Goal: Task Accomplishment & Management: Manage account settings

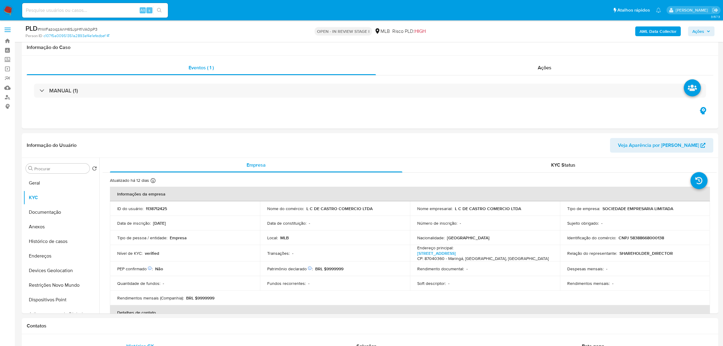
select select "10"
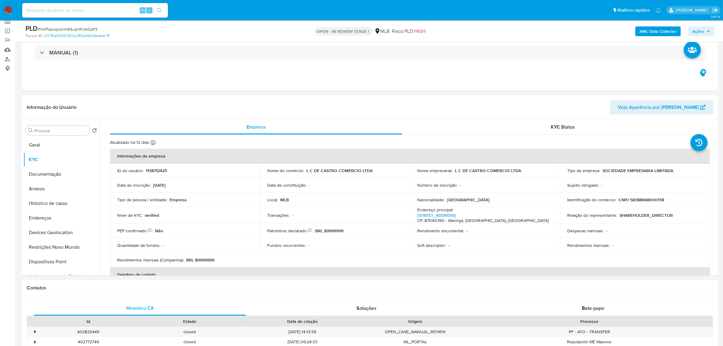
click at [79, 9] on input at bounding box center [95, 10] width 146 height 8
paste input "632556163"
type input "632556163"
click at [67, 11] on input "632556163" at bounding box center [95, 10] width 146 height 8
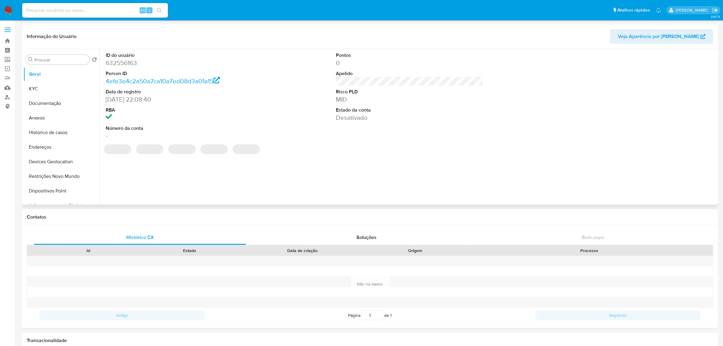
select select "10"
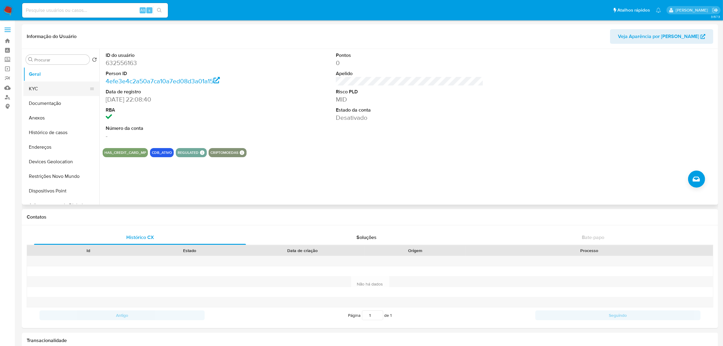
click at [39, 84] on button "KYC" at bounding box center [58, 88] width 71 height 15
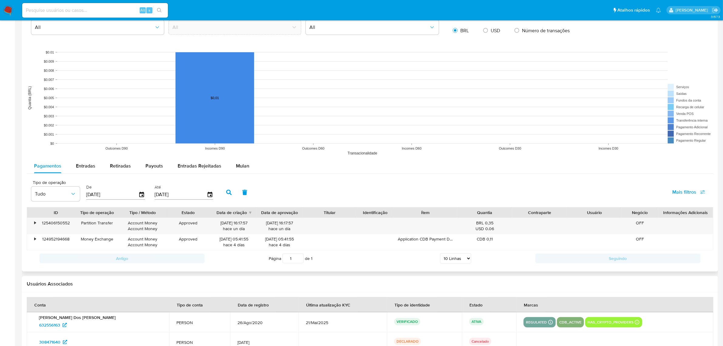
scroll to position [437, 0]
click at [557, 212] on div "Contraparte" at bounding box center [539, 211] width 46 height 6
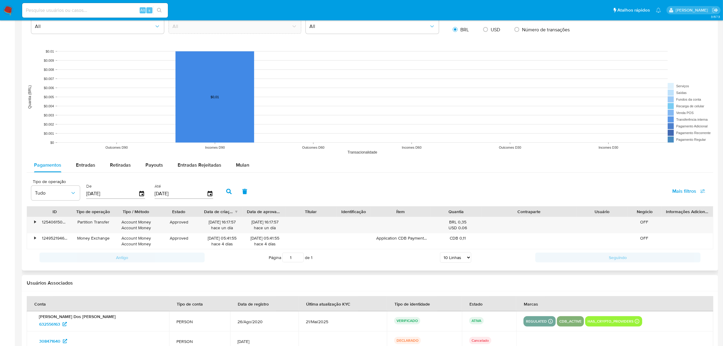
drag, startPoint x: 574, startPoint y: 212, endPoint x: 608, endPoint y: 205, distance: 34.4
click at [608, 205] on div "Tipo de operação Tudo De 12/06/2025 Até 09/09/2025 Mais filtros ID Tipo de oper…" at bounding box center [370, 220] width 687 height 90
click at [34, 220] on div "•" at bounding box center [35, 222] width 2 height 6
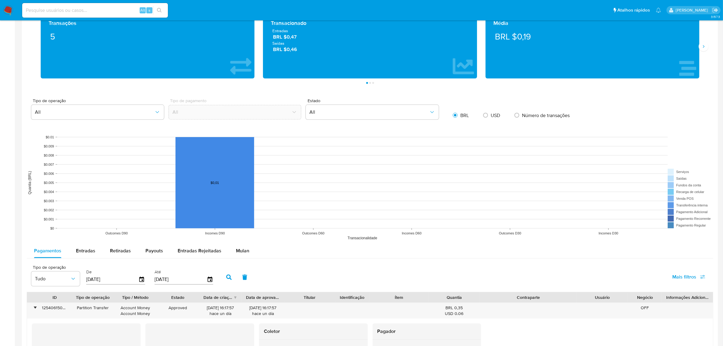
scroll to position [314, 0]
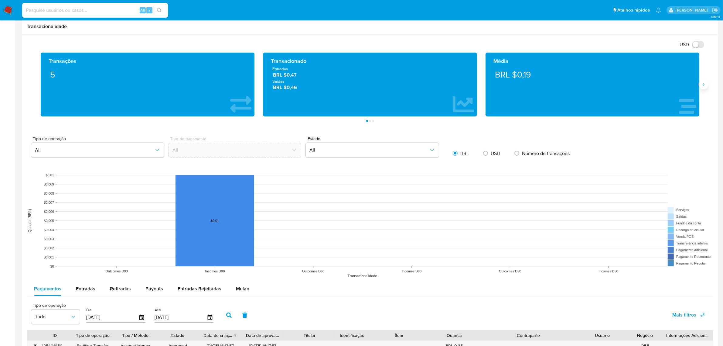
click at [703, 84] on icon "Siguiente" at bounding box center [703, 84] width 5 height 5
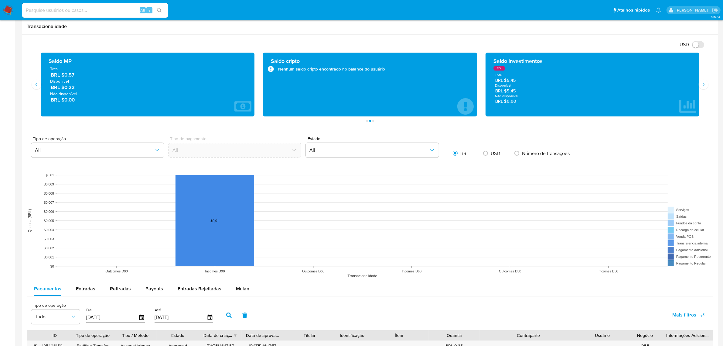
drag, startPoint x: 507, startPoint y: 83, endPoint x: 523, endPoint y: 81, distance: 15.8
click at [523, 81] on span "BRL $5,45" at bounding box center [592, 80] width 195 height 6
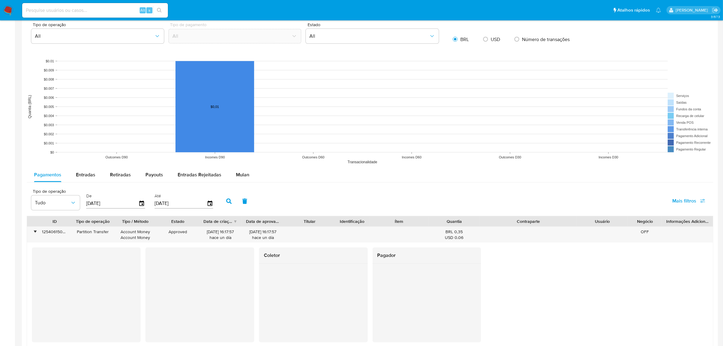
scroll to position [503, 0]
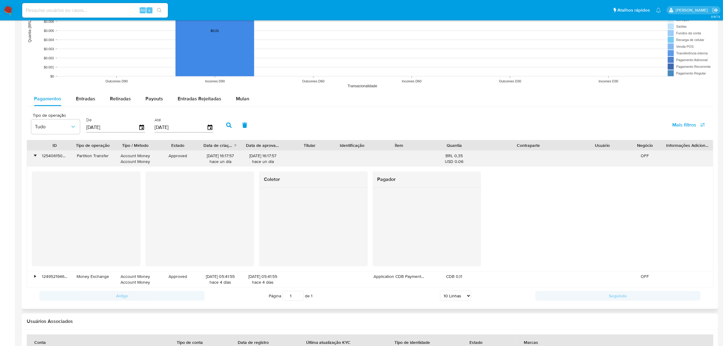
drag, startPoint x: 455, startPoint y: 157, endPoint x: 470, endPoint y: 160, distance: 15.5
click at [470, 160] on div "BRL 0,35 USD 0.06" at bounding box center [454, 159] width 43 height 12
click at [457, 171] on div "Coletor Pagador" at bounding box center [370, 218] width 686 height 104
click at [306, 159] on div "• 125406150552 Partition Transfer Account Money Account Money Approved 08/09/20…" at bounding box center [370, 159] width 686 height 16
click at [90, 156] on div "Partition Transfer" at bounding box center [93, 156] width 34 height 6
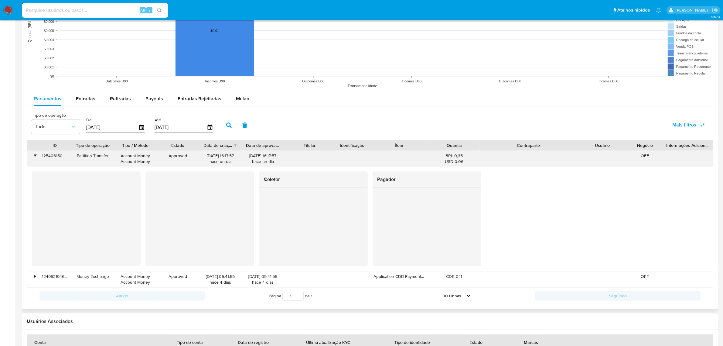
click at [90, 156] on div "Partition Transfer" at bounding box center [93, 156] width 34 height 6
click at [93, 154] on div "Partition Transfer" at bounding box center [93, 156] width 34 height 6
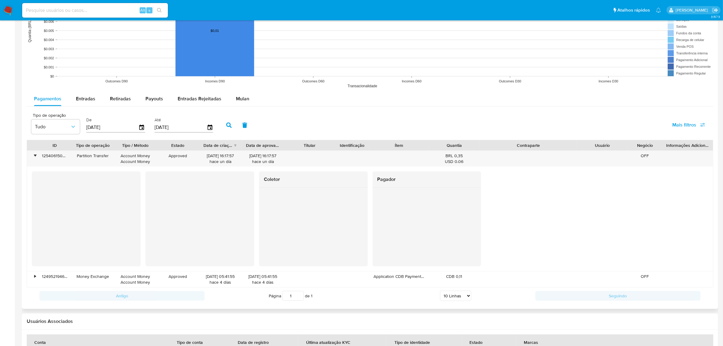
click at [87, 98] on span "Entradas" at bounding box center [85, 98] width 19 height 7
select select "10"
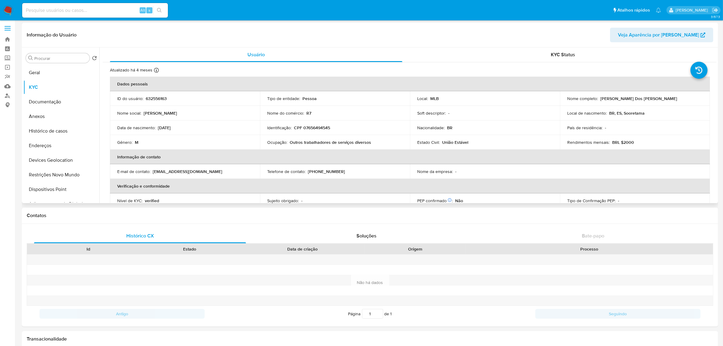
scroll to position [0, 0]
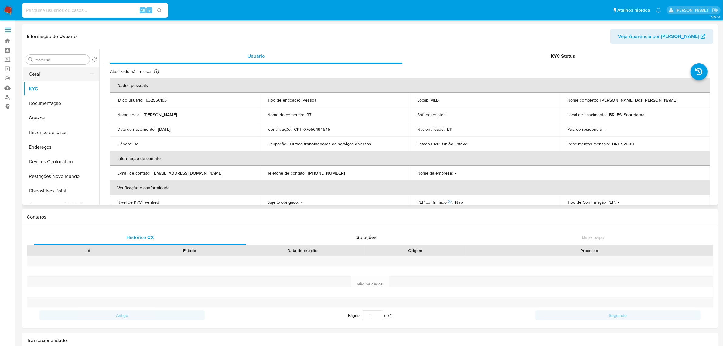
click at [40, 77] on button "Geral" at bounding box center [58, 74] width 71 height 15
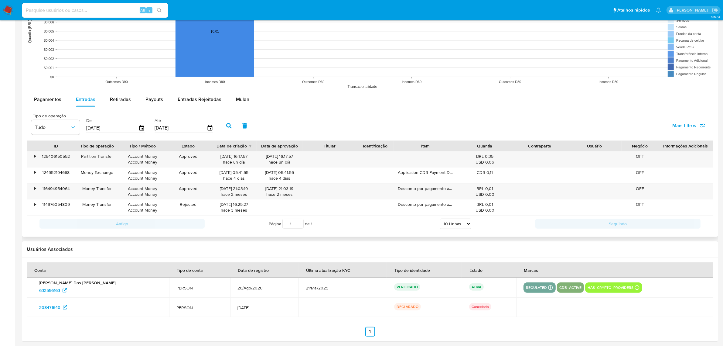
scroll to position [507, 0]
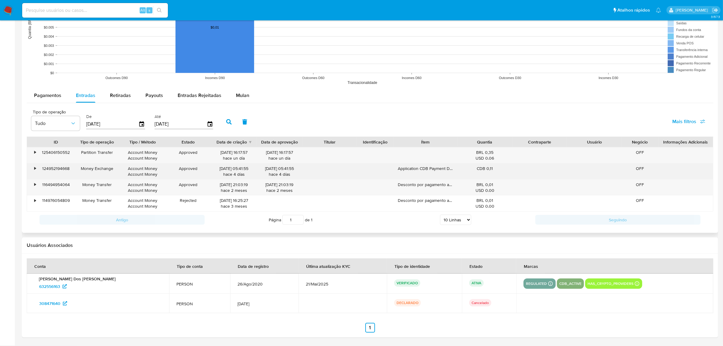
drag, startPoint x: 277, startPoint y: 169, endPoint x: 280, endPoint y: 171, distance: 3.6
click at [280, 171] on div "05/09/2025 05:41:55 hace 4 días" at bounding box center [279, 171] width 37 height 12
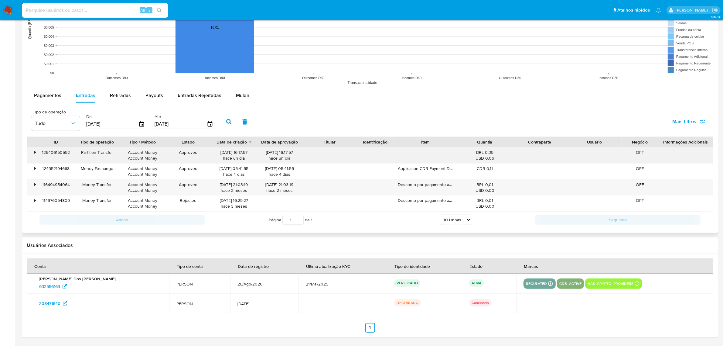
click at [35, 153] on div "•" at bounding box center [35, 152] width 2 height 6
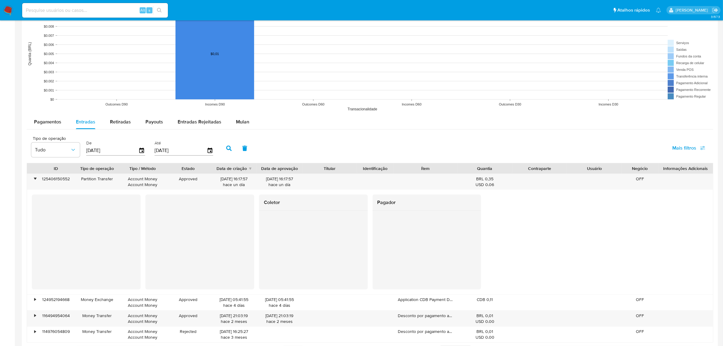
scroll to position [460, 0]
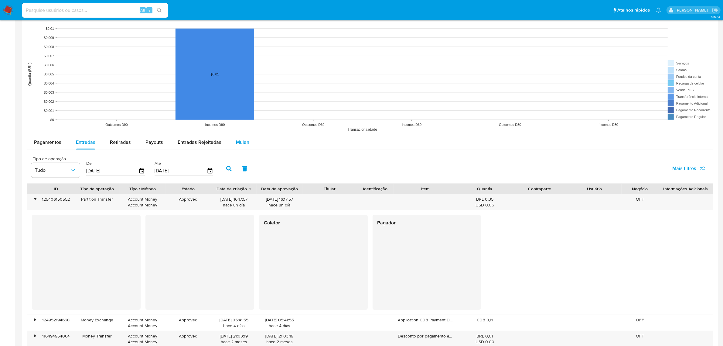
click at [244, 140] on span "Mulan" at bounding box center [242, 141] width 13 height 7
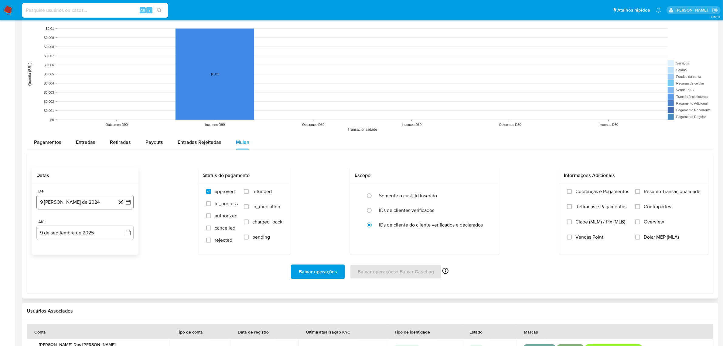
click at [80, 199] on button "9 de agosto de 2024" at bounding box center [84, 202] width 97 height 15
click at [90, 225] on span "agosto 2024" at bounding box center [82, 224] width 28 height 6
click at [125, 224] on icon "Año siguiente" at bounding box center [121, 223] width 7 height 7
click at [62, 283] on button "jul" at bounding box center [58, 280] width 17 height 10
click at [59, 247] on button "1" at bounding box center [61, 246] width 10 height 10
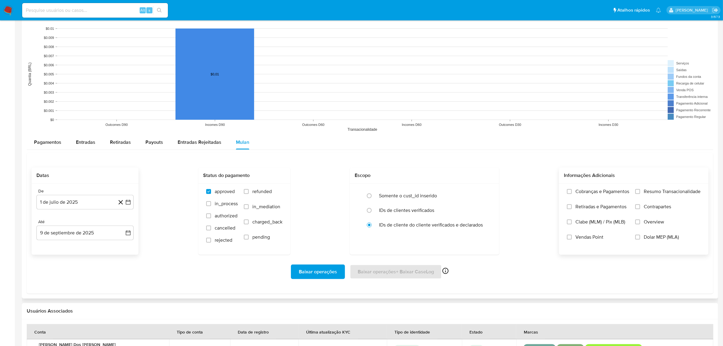
click at [658, 193] on span "Resumo Transacionalidade" at bounding box center [672, 191] width 57 height 6
click at [640, 193] on input "Resumo Transacionalidade" at bounding box center [637, 191] width 5 height 5
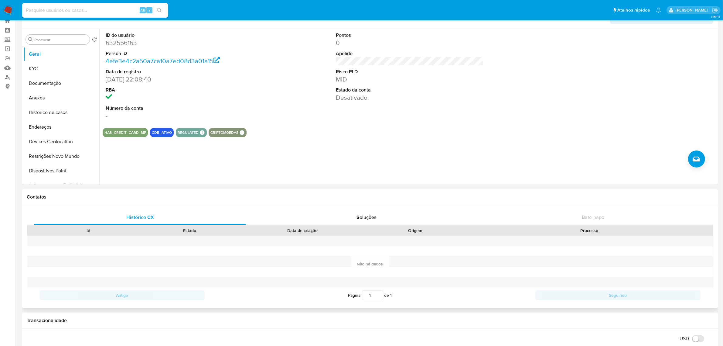
scroll to position [0, 0]
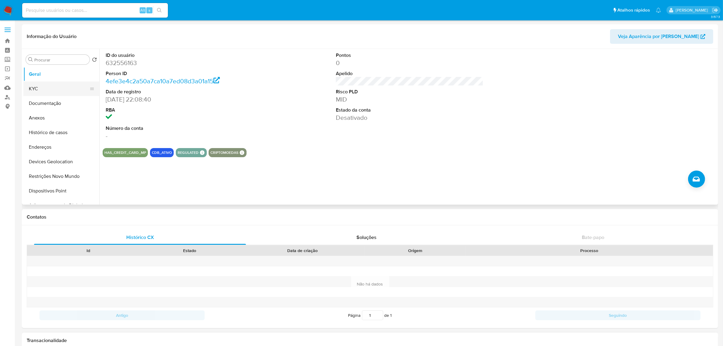
click at [37, 96] on button "KYC" at bounding box center [58, 88] width 71 height 15
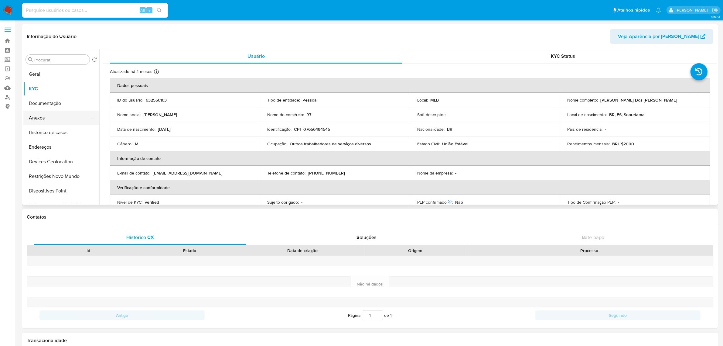
click at [51, 99] on button "Documentação" at bounding box center [61, 103] width 76 height 15
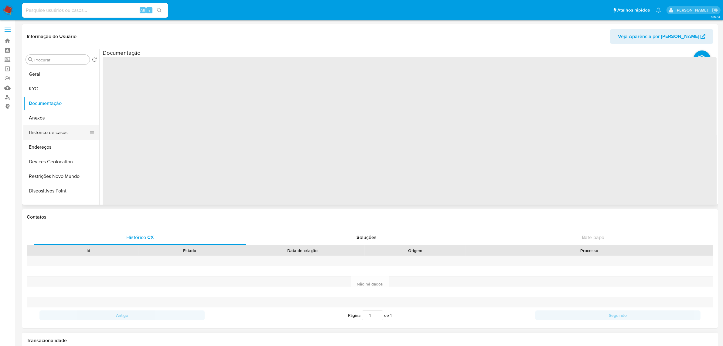
click at [45, 130] on button "Histórico de casos" at bounding box center [58, 132] width 71 height 15
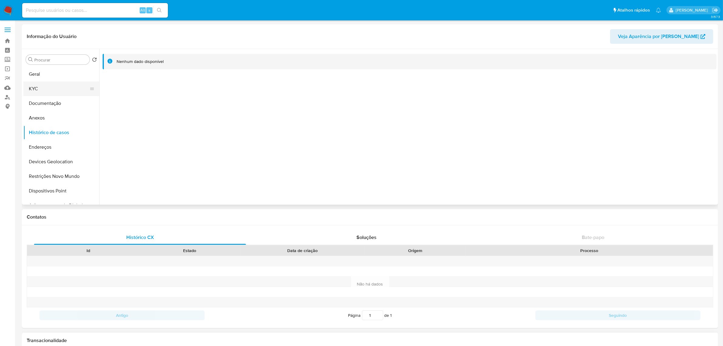
click at [42, 87] on button "KYC" at bounding box center [58, 88] width 71 height 15
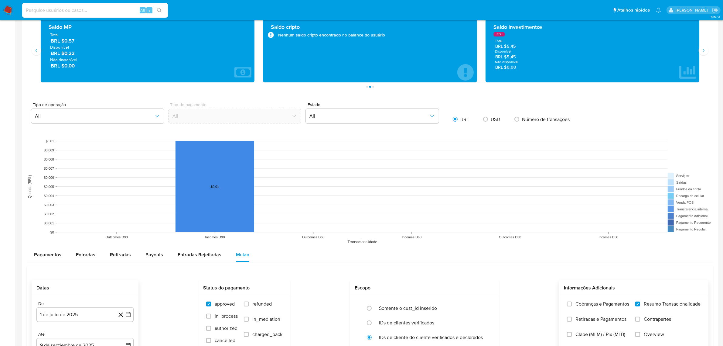
scroll to position [526, 0]
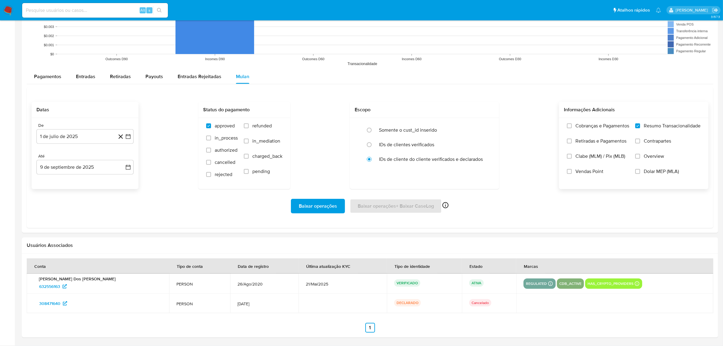
click at [329, 205] on span "Baixar operações" at bounding box center [318, 205] width 38 height 13
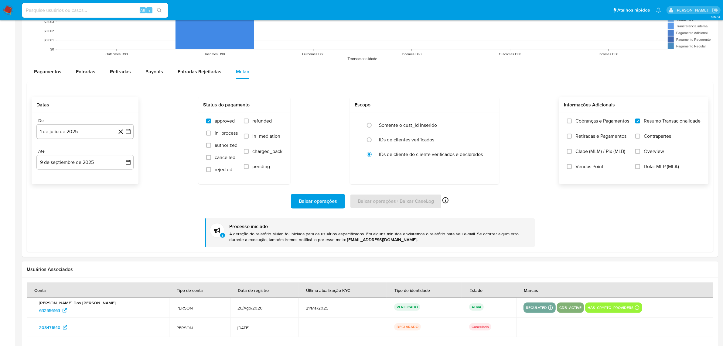
scroll to position [517, 0]
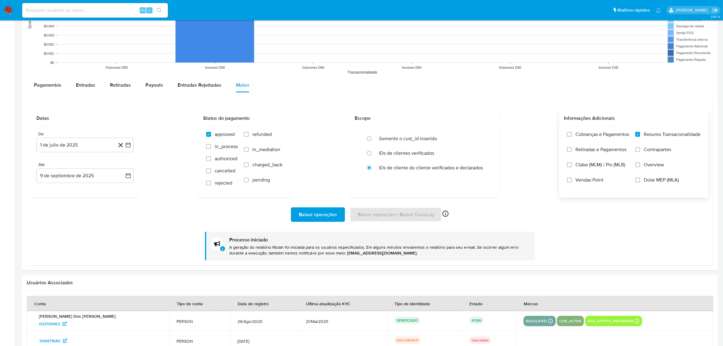
click at [41, 73] on rect at bounding box center [370, 16] width 687 height 121
click at [39, 84] on span "Pagamentos" at bounding box center [47, 84] width 27 height 7
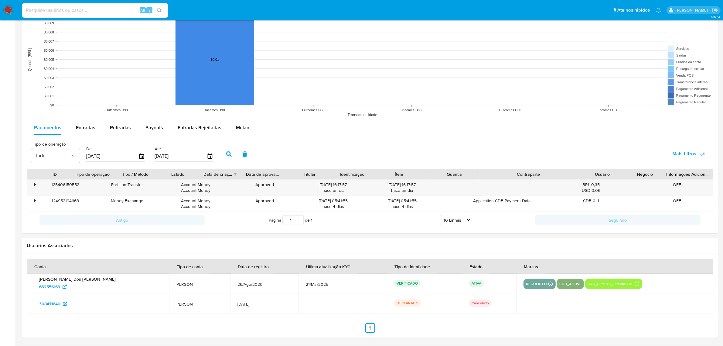
scroll to position [475, 0]
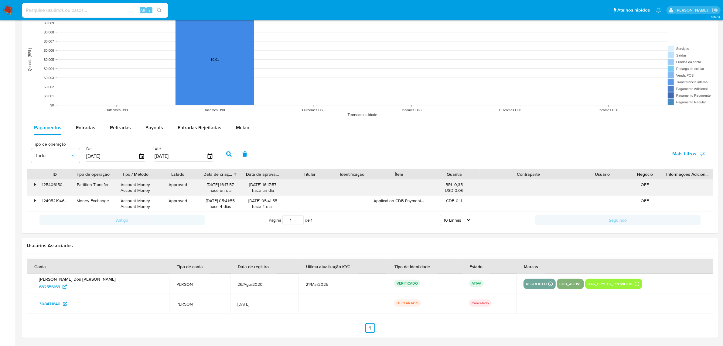
click at [91, 186] on div "Partition Transfer" at bounding box center [93, 185] width 34 height 6
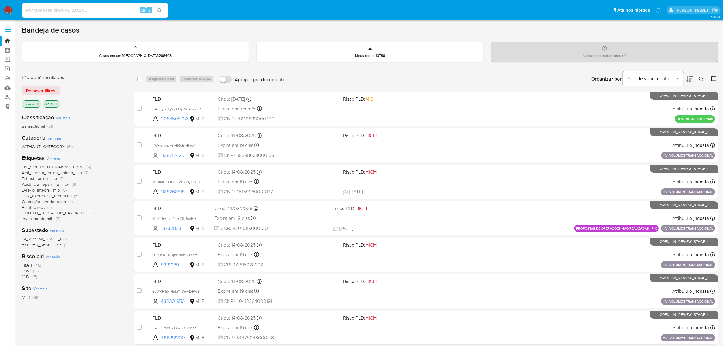
click at [81, 10] on input at bounding box center [95, 10] width 146 height 8
type input "jhcosta18"
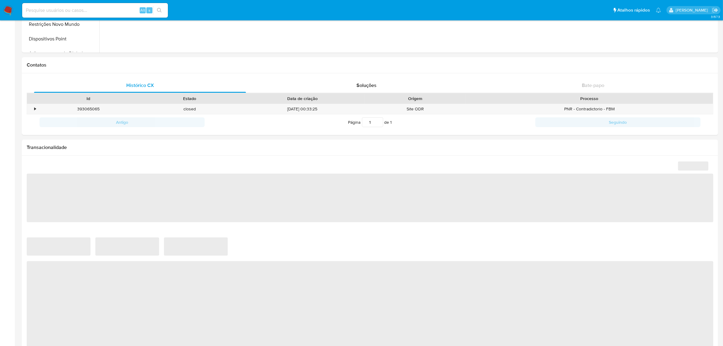
scroll to position [190, 0]
select select "10"
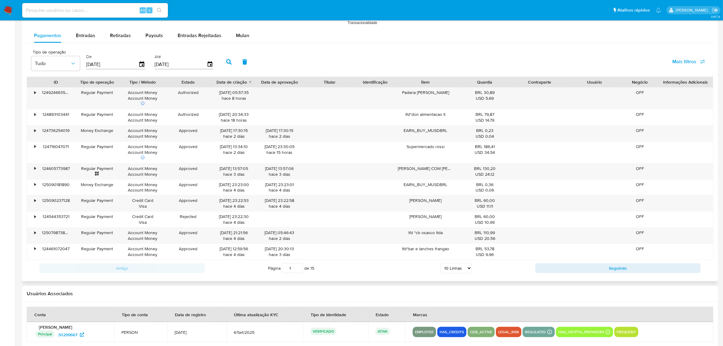
scroll to position [517, 0]
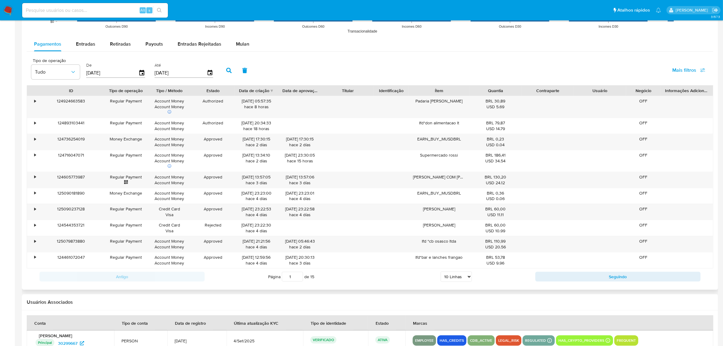
drag, startPoint x: 74, startPoint y: 91, endPoint x: 104, endPoint y: 91, distance: 30.1
click at [104, 91] on div at bounding box center [104, 90] width 11 height 10
click at [575, 277] on button "Seguindo" at bounding box center [617, 276] width 165 height 10
type input "2"
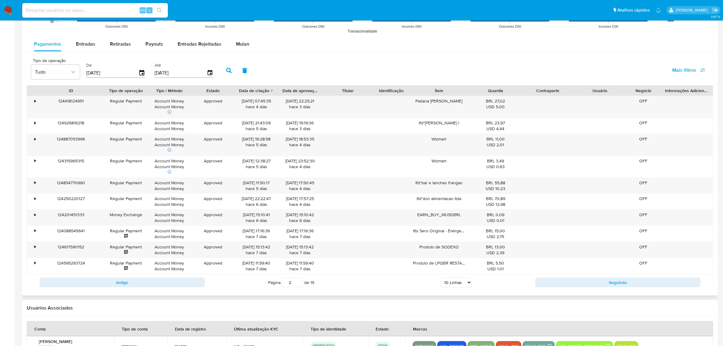
click at [453, 281] on select "5 Linhas 10 Linhas 20 Linhas 25 Linhas 50 Linhas 100 Linhas" at bounding box center [456, 282] width 31 height 10
select select "100"
click at [441, 278] on select "5 Linhas 10 Linhas 20 Linhas 25 Linhas 50 Linhas 100 Linhas" at bounding box center [456, 282] width 31 height 10
type input "1"
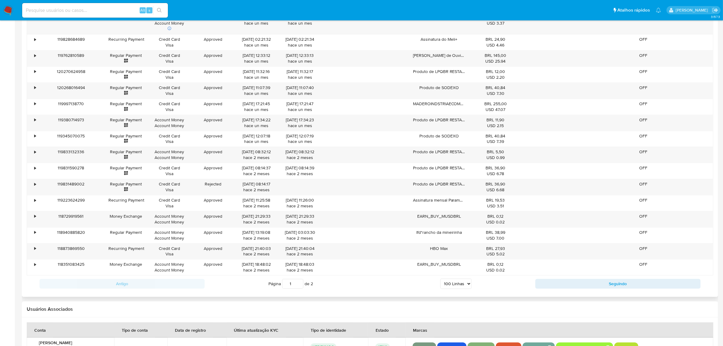
scroll to position [2035, 0]
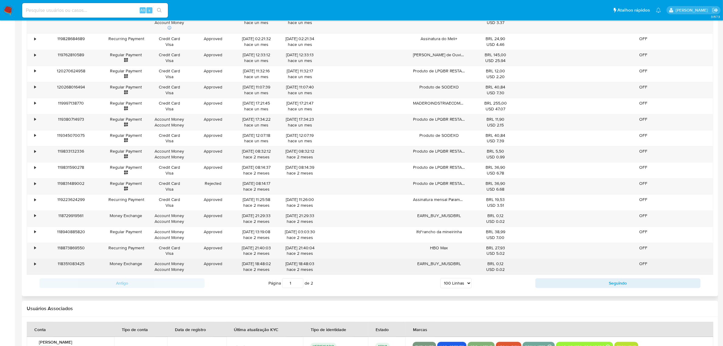
drag, startPoint x: 418, startPoint y: 272, endPoint x: 506, endPoint y: 272, distance: 88.1
click at [506, 272] on div "• 118351083425 Money Exchange Account Money Account Money Approved 16/07/2025 1…" at bounding box center [370, 266] width 686 height 16
click at [412, 274] on div "EARN_BUY_MUSDBRL" at bounding box center [439, 266] width 61 height 16
click at [455, 273] on div "EARN_BUY_MUSDBRL" at bounding box center [439, 266] width 61 height 16
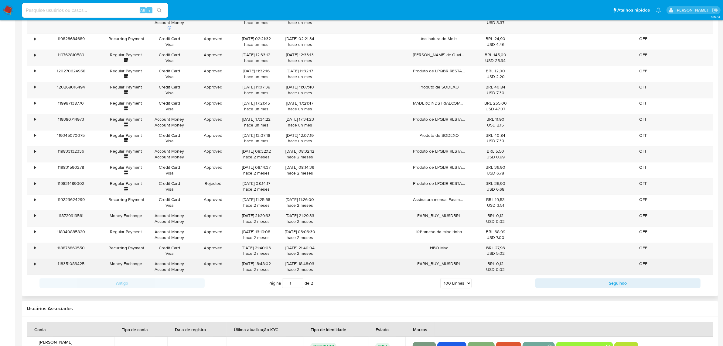
click at [455, 273] on div "EARN_BUY_MUSDBRL" at bounding box center [439, 266] width 61 height 16
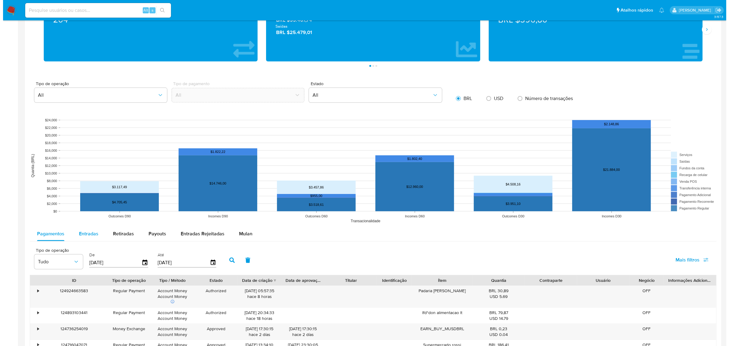
scroll to position [390, 0]
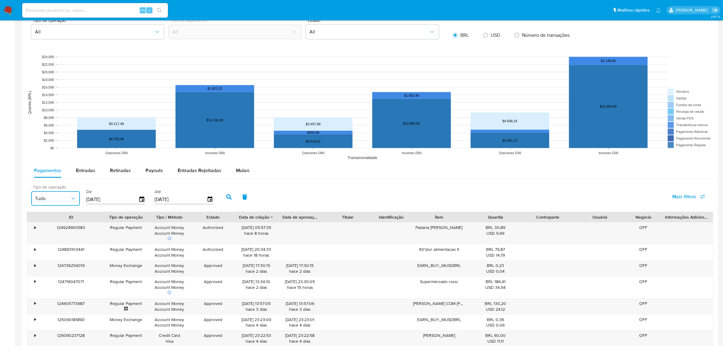
click at [59, 195] on span "Tudo" at bounding box center [52, 198] width 35 height 6
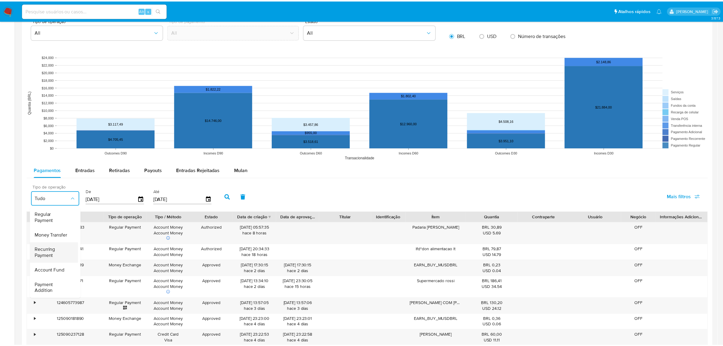
scroll to position [0, 0]
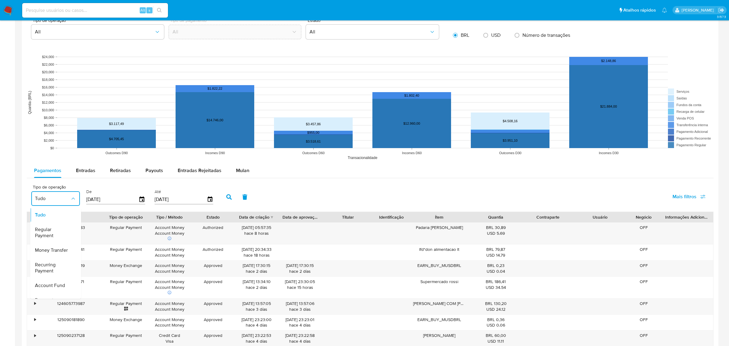
click at [626, 191] on div "Tipo de operação Tudo Tudo Regular Payment Money Transfer Recurring Payment Acc…" at bounding box center [370, 196] width 687 height 30
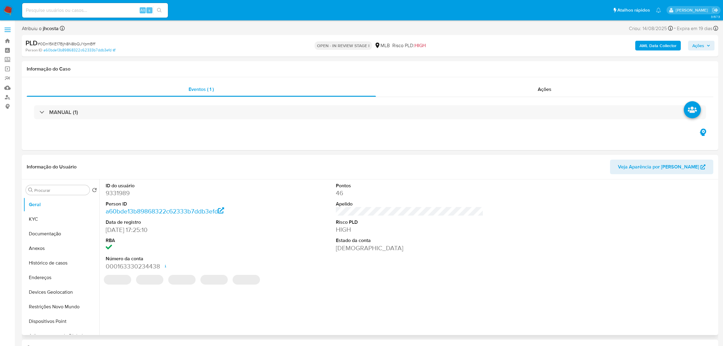
click at [120, 189] on dd "9331989" at bounding box center [180, 193] width 148 height 9
select select "10"
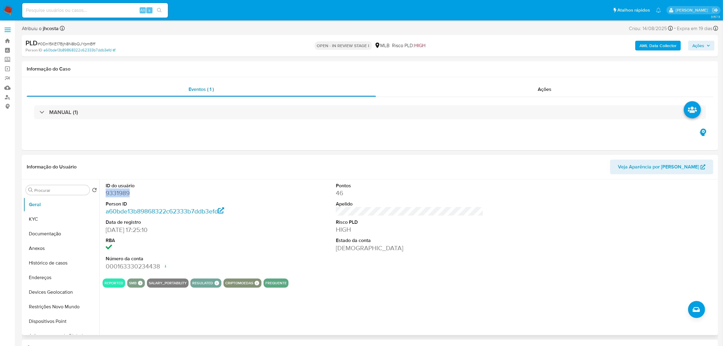
click at [128, 191] on dd "9331989" at bounding box center [180, 193] width 148 height 9
click at [111, 199] on dl "ID do usuário 9331989 Person ID a60bde13b89868322c62333b7ddb3efd Data de regist…" at bounding box center [180, 226] width 148 height 88
click at [111, 193] on dd "9331989" at bounding box center [180, 193] width 148 height 9
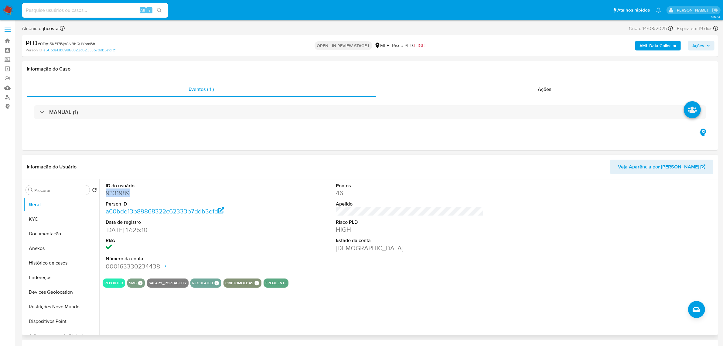
click at [111, 193] on dd "9331989" at bounding box center [180, 193] width 148 height 9
copy dd "9331989"
click at [315, 210] on div "ID do usuário 9331989 Person ID a60bde13b89868322c62333b7ddb3efd Data de regist…" at bounding box center [410, 226] width 614 height 94
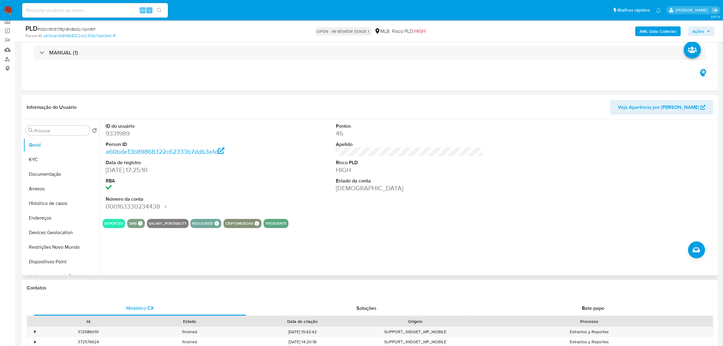
scroll to position [76, 0]
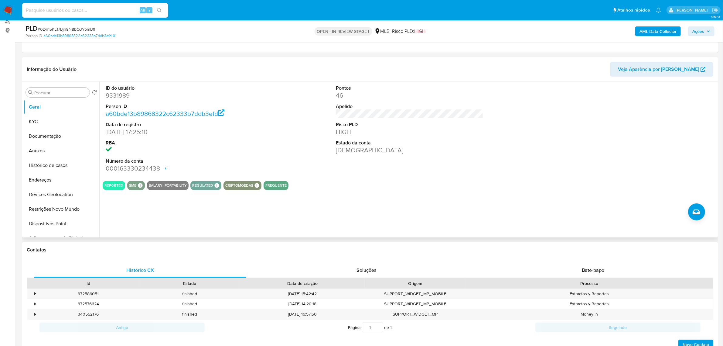
click at [195, 140] on dt "RBA" at bounding box center [180, 142] width 148 height 7
click at [37, 118] on button "KYC" at bounding box center [58, 121] width 71 height 15
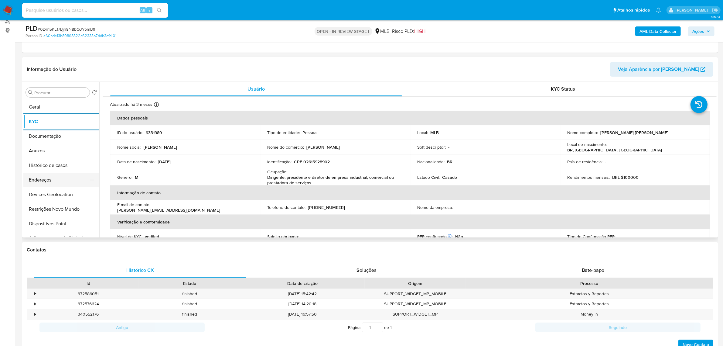
click at [60, 171] on button "Histórico de casos" at bounding box center [61, 165] width 76 height 15
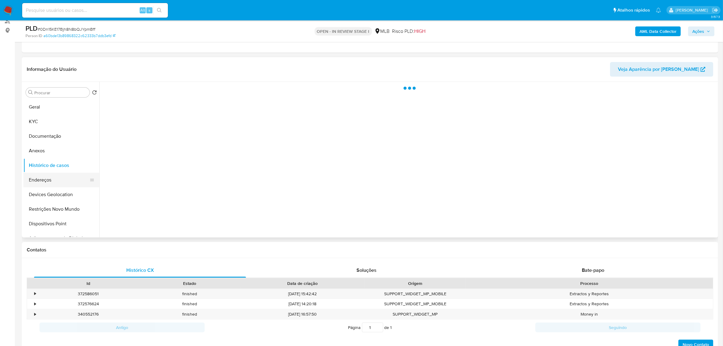
click at [57, 181] on button "Endereços" at bounding box center [58, 179] width 71 height 15
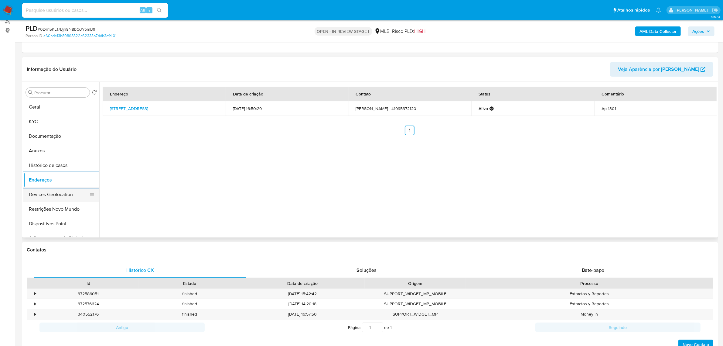
click at [77, 195] on button "Devices Geolocation" at bounding box center [58, 194] width 71 height 15
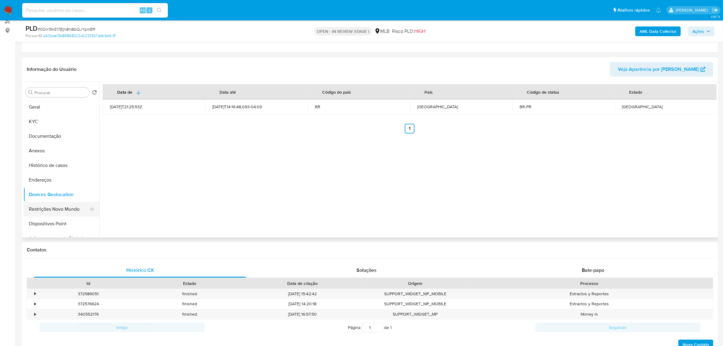
click at [77, 203] on button "Restrições Novo Mundo" at bounding box center [58, 209] width 71 height 15
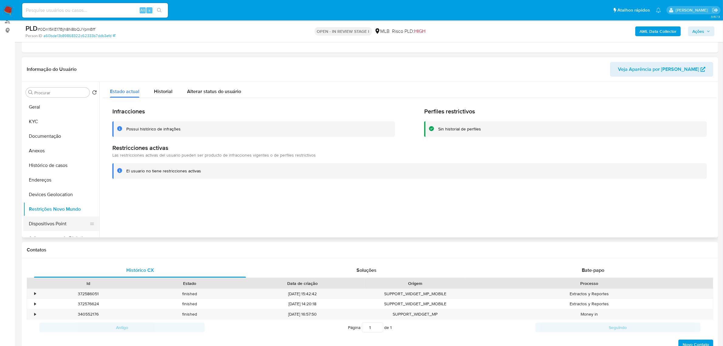
click at [72, 219] on button "Dispositivos Point" at bounding box center [58, 223] width 71 height 15
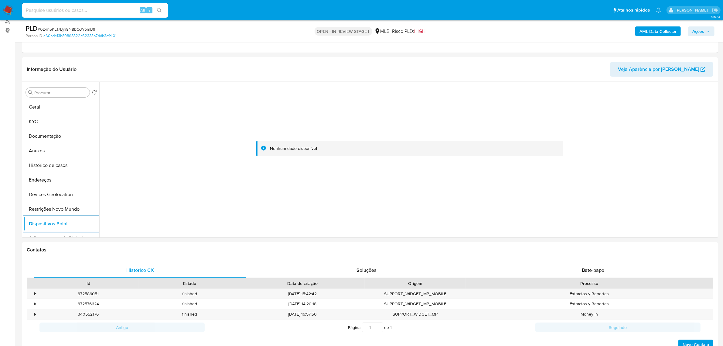
click at [644, 24] on div "AML Data Collector Ações" at bounding box center [600, 31] width 228 height 14
click at [652, 29] on b "AML Data Collector" at bounding box center [657, 31] width 37 height 10
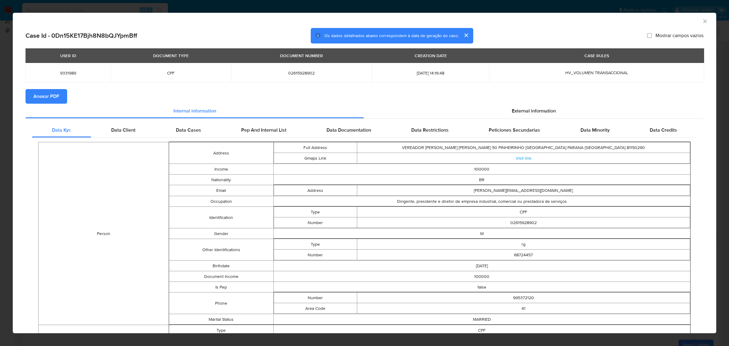
click at [53, 97] on span "Anexar PDF" at bounding box center [46, 96] width 26 height 13
drag, startPoint x: 526, startPoint y: 111, endPoint x: 491, endPoint y: 118, distance: 35.3
click at [526, 111] on span "External information" at bounding box center [534, 111] width 44 height 7
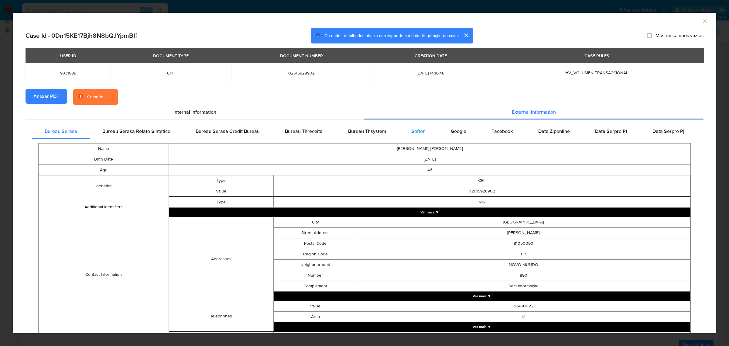
click at [421, 131] on div "Softon" at bounding box center [417, 131] width 39 height 15
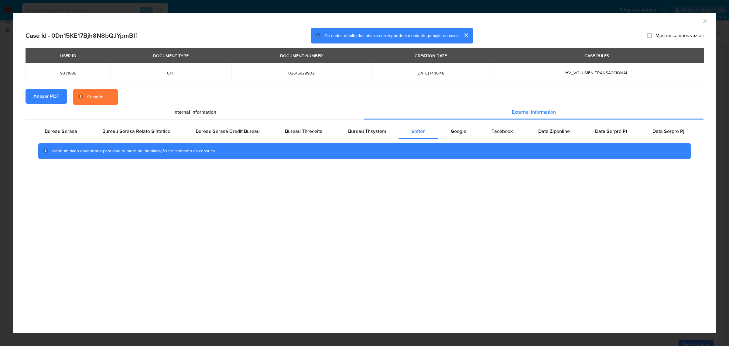
click at [431, 3] on div "AML Data Collector Case Id - 0Dn15KE17Bjh8N8bQJYpmBff Os dados detalhados abaix…" at bounding box center [364, 173] width 729 height 346
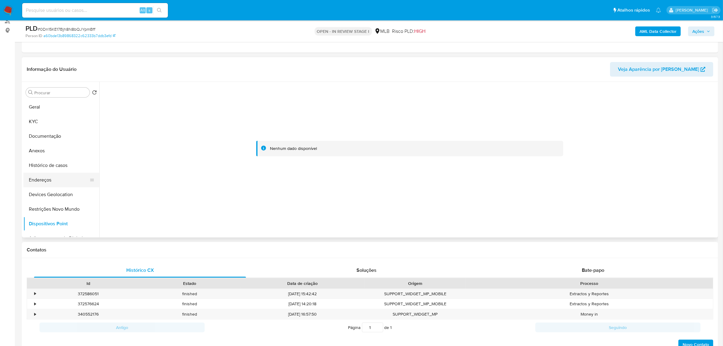
click at [47, 186] on button "Endereços" at bounding box center [58, 179] width 71 height 15
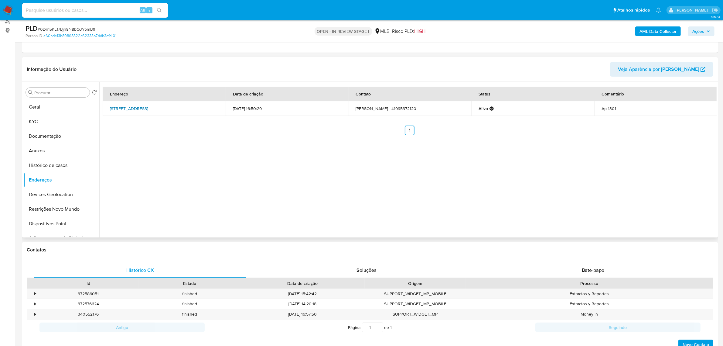
drag, startPoint x: 101, startPoint y: 105, endPoint x: 128, endPoint y: 113, distance: 28.7
click at [128, 113] on div "Endereço Data de criação Contato Status Comentário Rua Visconde Do Serro Frio 1…" at bounding box center [407, 159] width 617 height 155
copy table "Endereço Data de criação Contato Status Comentário Rua Visconde Do Serro Frio 1…"
click at [124, 111] on link "Rua Visconde Do Serro Frio 161, Curitiba, Paraná, 81050080, Brasil 161" at bounding box center [129, 108] width 38 height 6
click at [43, 154] on button "Anexos" at bounding box center [58, 150] width 71 height 15
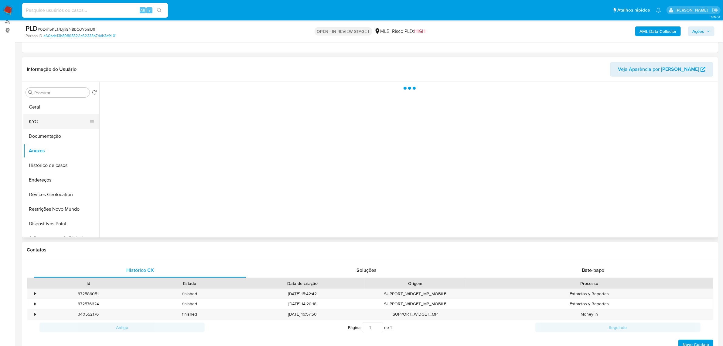
click at [41, 125] on button "KYC" at bounding box center [58, 121] width 71 height 15
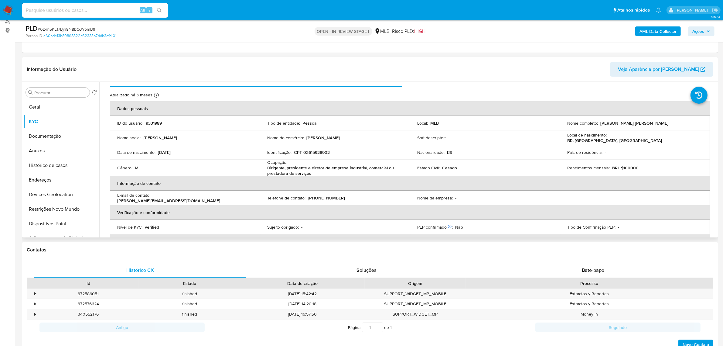
scroll to position [0, 0]
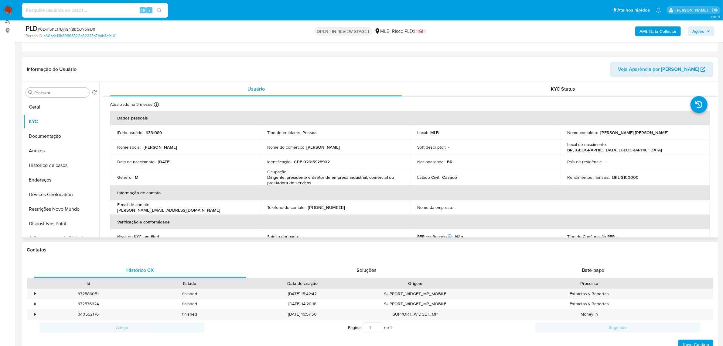
click at [314, 165] on td "Identificação : CPF 02615928902" at bounding box center [335, 161] width 150 height 15
click at [314, 162] on p "CPF 02615928902" at bounding box center [312, 161] width 36 height 5
copy p "02615928902"
click at [312, 160] on p "CPF 02615928902" at bounding box center [312, 161] width 36 height 5
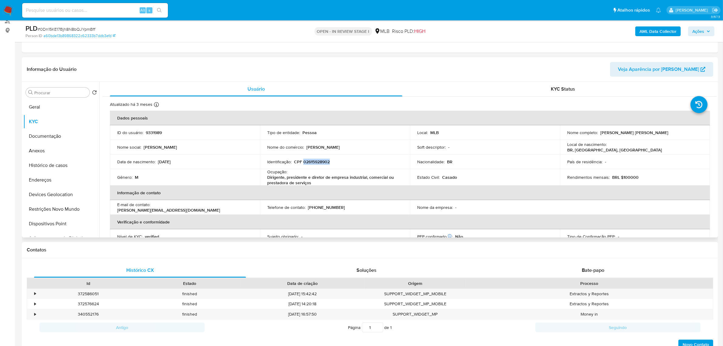
click at [312, 160] on p "CPF 02615928902" at bounding box center [312, 161] width 36 height 5
click at [48, 137] on button "Documentação" at bounding box center [58, 136] width 71 height 15
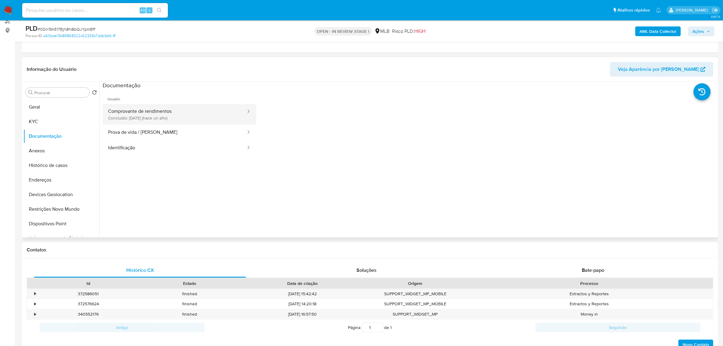
click at [172, 105] on button "Comprovante de rendimentos Concluído: 27/07/2024 (hace un año)" at bounding box center [175, 114] width 144 height 21
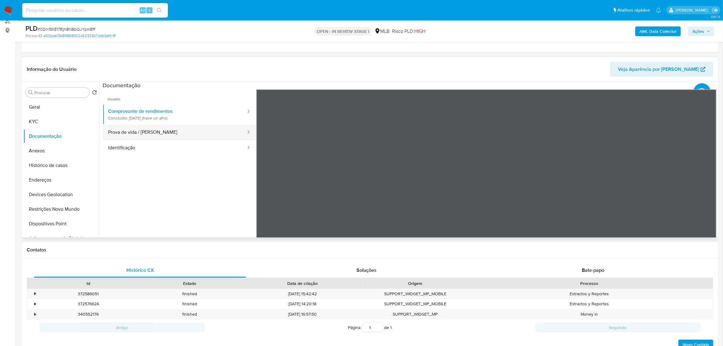
click at [175, 131] on button "Prova de vida / Selfie" at bounding box center [175, 131] width 144 height 15
click at [163, 148] on button "Identificação" at bounding box center [175, 147] width 144 height 15
click at [708, 186] on icon at bounding box center [709, 188] width 12 height 12
click at [64, 128] on button "KYC" at bounding box center [58, 121] width 71 height 15
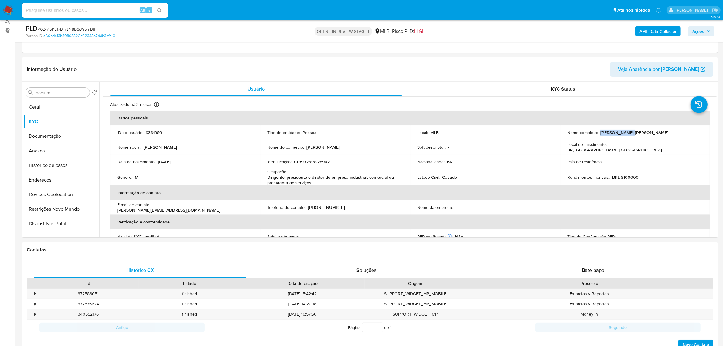
drag, startPoint x: 598, startPoint y: 131, endPoint x: 634, endPoint y: 135, distance: 35.8
click at [634, 135] on td "Nome completo : Anderson Royer" at bounding box center [635, 132] width 150 height 15
copy p "Anderson Royer"
click at [313, 163] on p "CPF 02615928902" at bounding box center [312, 161] width 36 height 5
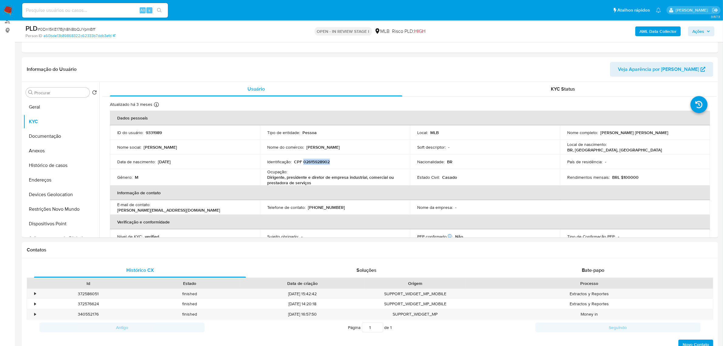
copy p "02615928902"
click at [54, 137] on button "Documentação" at bounding box center [58, 136] width 71 height 15
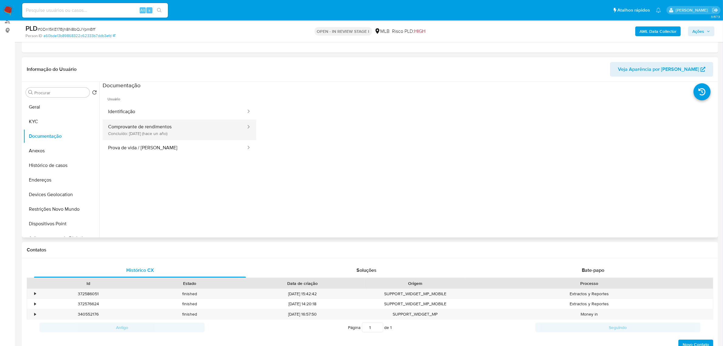
click at [175, 130] on button "Comprovante de rendimentos Concluído: 27/07/2024 (hace un año)" at bounding box center [175, 129] width 144 height 21
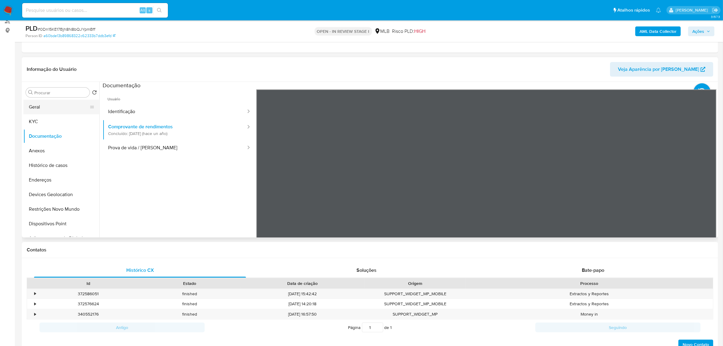
click at [40, 105] on button "Geral" at bounding box center [58, 107] width 71 height 15
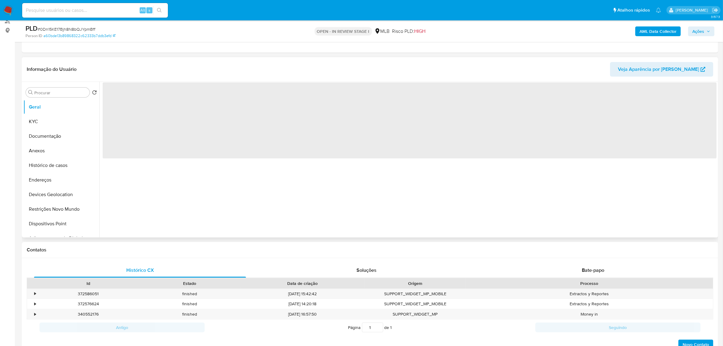
click at [155, 193] on div "‌" at bounding box center [407, 159] width 617 height 155
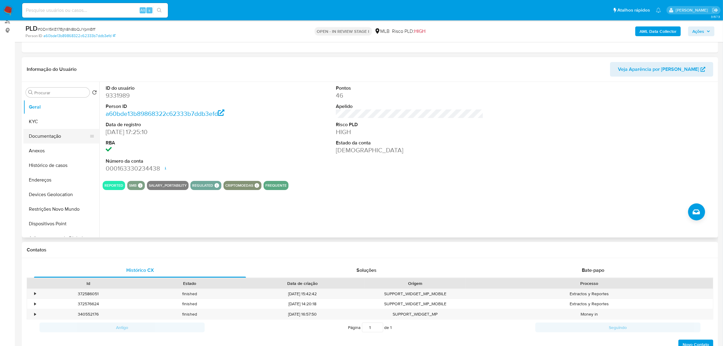
click at [68, 135] on button "Documentação" at bounding box center [58, 136] width 71 height 15
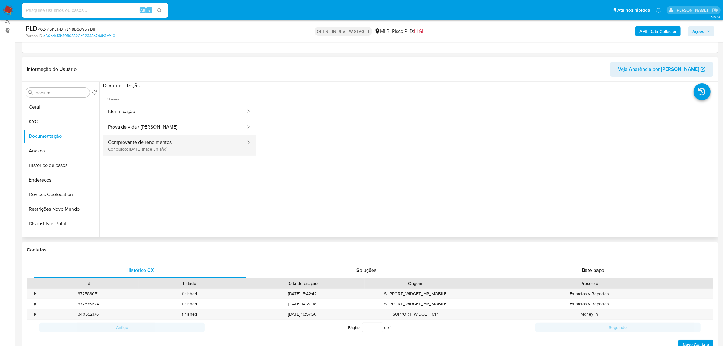
click at [198, 135] on button "Comprovante de rendimentos Concluído: 27/07/2024 (hace un año)" at bounding box center [175, 145] width 144 height 21
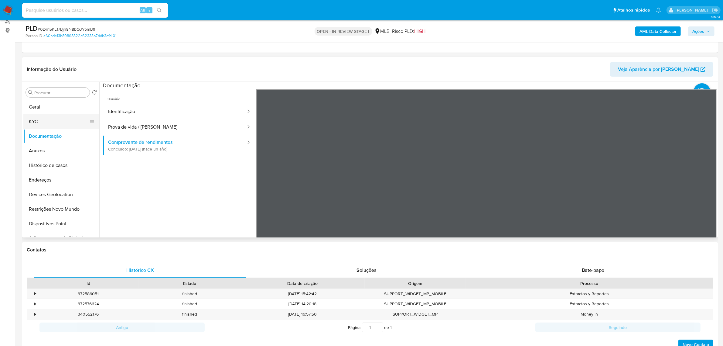
click at [46, 125] on button "KYC" at bounding box center [58, 121] width 71 height 15
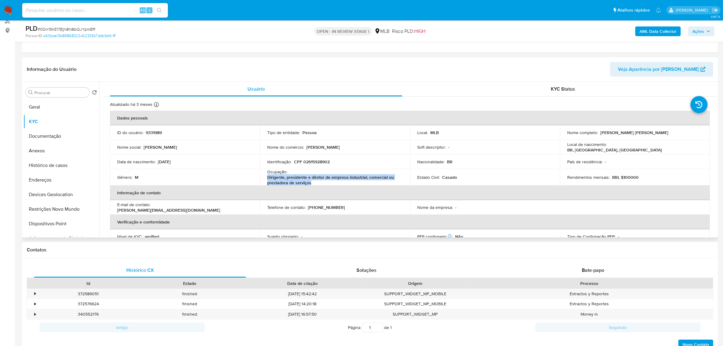
drag, startPoint x: 267, startPoint y: 180, endPoint x: 318, endPoint y: 181, distance: 51.0
click at [318, 181] on p "Dirigente, presidente e diretor de empresa industrial, comercial ou prestadora …" at bounding box center [333, 179] width 133 height 11
copy p "Dirigente, presidente e diretor de empresa industrial, comercial ou prestadora …"
click at [56, 122] on button "KYC" at bounding box center [58, 121] width 71 height 15
click at [56, 174] on button "Endereços" at bounding box center [58, 179] width 71 height 15
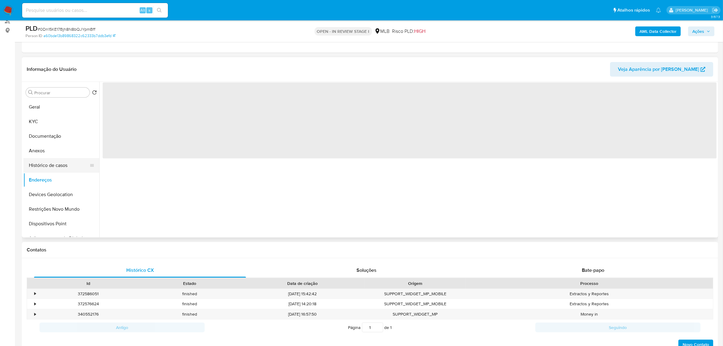
click at [53, 164] on button "Histórico de casos" at bounding box center [58, 165] width 71 height 15
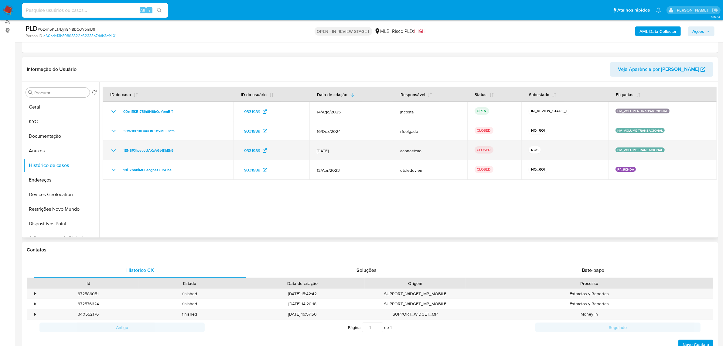
click at [117, 148] on div "1ENSPXlpeovUAKaAGt4KkEh9" at bounding box center [168, 150] width 116 height 7
click at [111, 148] on icon "Mostrar/Ocultar" at bounding box center [113, 150] width 7 height 7
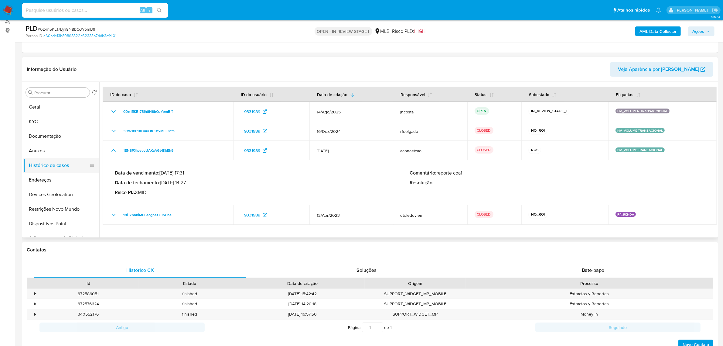
drag, startPoint x: 165, startPoint y: 184, endPoint x: 72, endPoint y: 165, distance: 94.4
click at [194, 185] on p "Data de fechamento : 02/08/2024 14:27" at bounding box center [262, 182] width 295 height 6
click at [55, 156] on button "Anexos" at bounding box center [58, 150] width 71 height 15
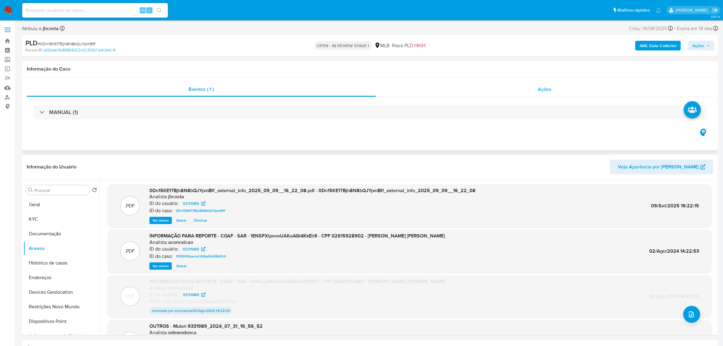
click at [556, 87] on div "Ações" at bounding box center [545, 89] width 338 height 15
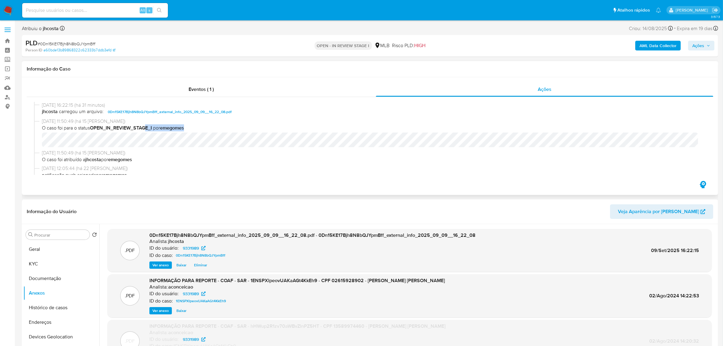
click at [217, 138] on div "25/08/2025 11:50:49 (há 15 dias) O caso foi para o status OPEN_IN_REVIEW_STAGE_…" at bounding box center [373, 132] width 662 height 29
click at [193, 84] on div "Eventos ( 1 )" at bounding box center [201, 89] width 349 height 15
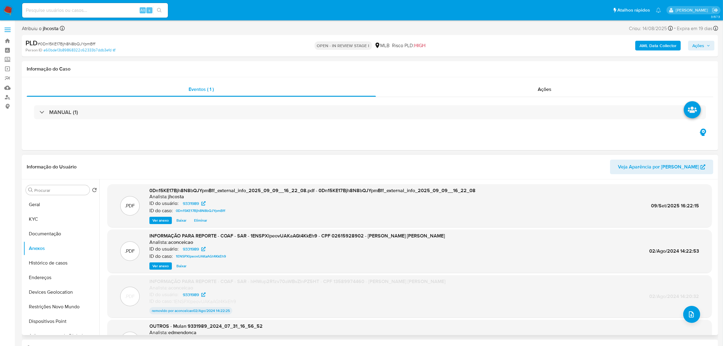
click at [155, 263] on span "Ver anexo" at bounding box center [160, 266] width 16 height 6
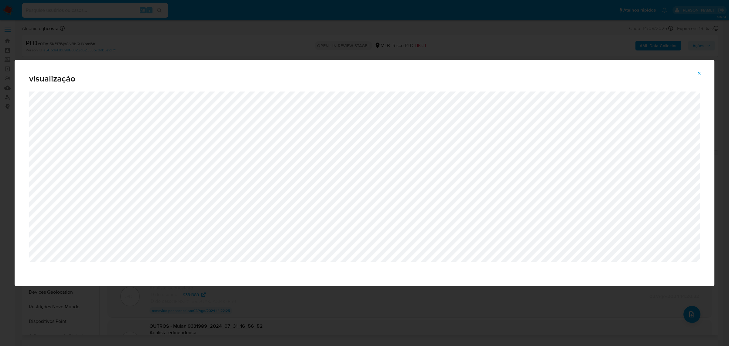
click at [303, 39] on div "visualização" at bounding box center [364, 173] width 729 height 346
click at [699, 75] on icon "Attachment preview" at bounding box center [699, 73] width 5 height 5
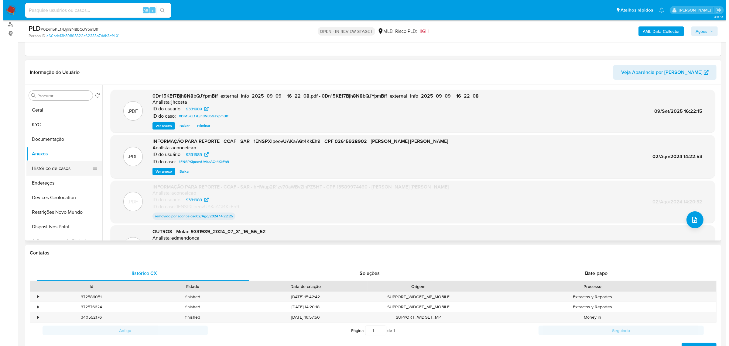
scroll to position [76, 0]
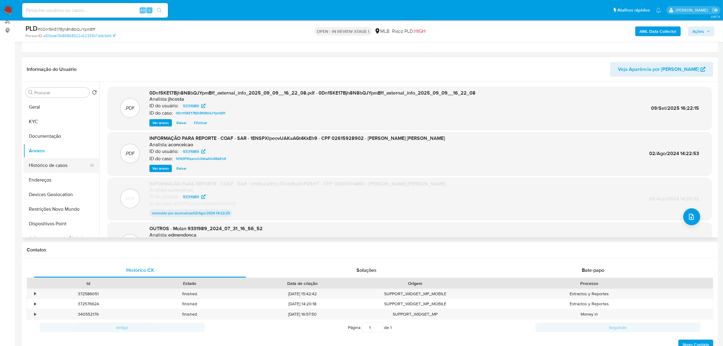
click at [59, 165] on button "Histórico de casos" at bounding box center [58, 165] width 71 height 15
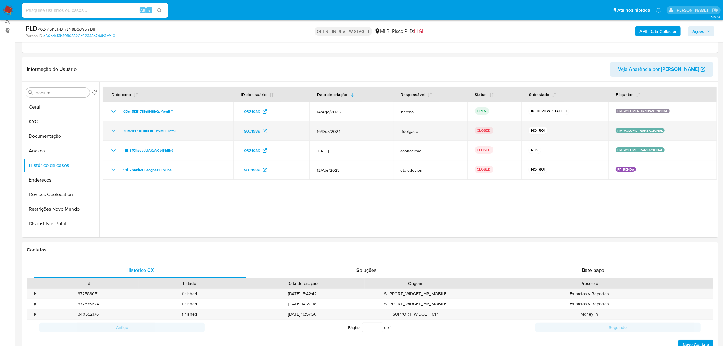
click at [107, 131] on td "3OW1801XDuuOfCDfxMEFQfml" at bounding box center [168, 130] width 131 height 19
click at [115, 131] on icon "Mostrar/Ocultar" at bounding box center [113, 130] width 7 height 7
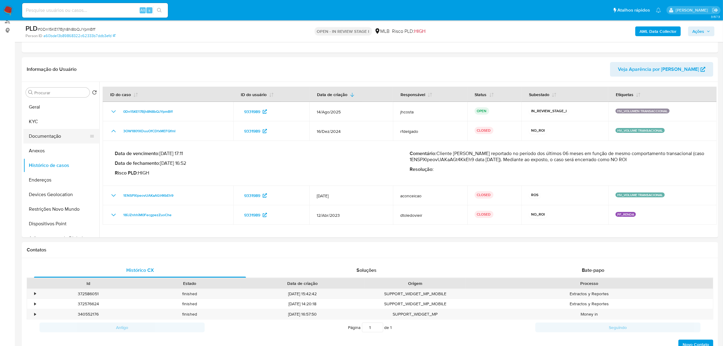
click at [43, 136] on button "Documentação" at bounding box center [58, 136] width 71 height 15
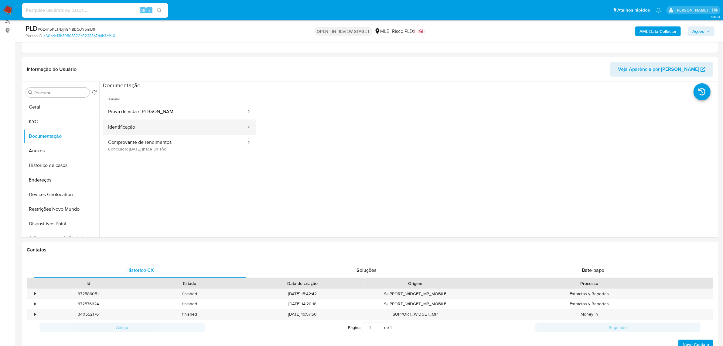
click at [168, 127] on button "Identificação" at bounding box center [175, 126] width 144 height 15
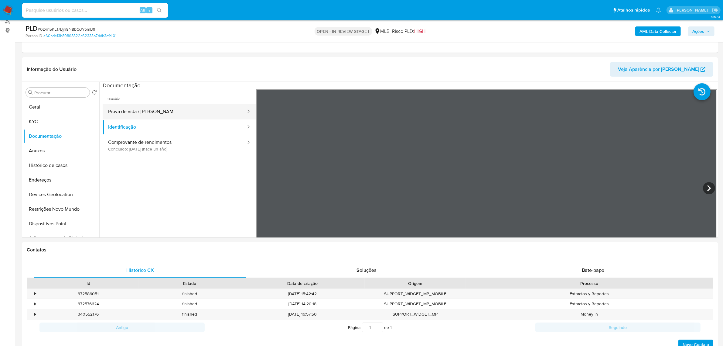
click at [181, 109] on button "Prova de vida / Selfie" at bounding box center [175, 111] width 144 height 15
click at [67, 168] on button "Histórico de casos" at bounding box center [58, 165] width 71 height 15
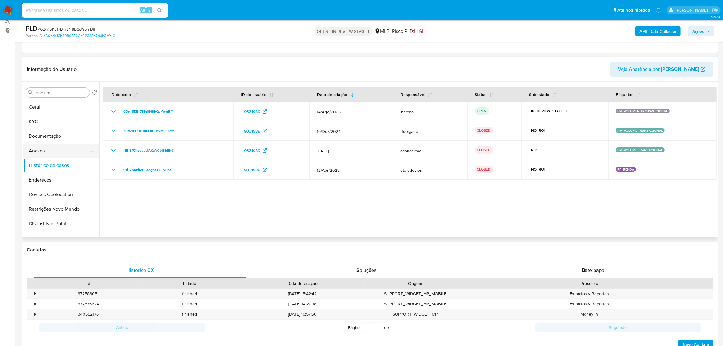
click at [56, 149] on button "Anexos" at bounding box center [58, 150] width 71 height 15
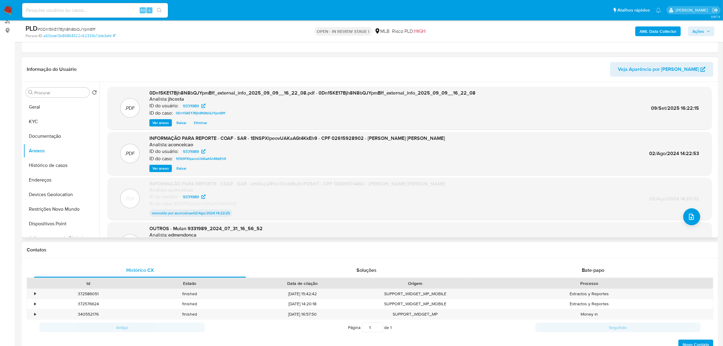
click at [152, 169] on button "Ver anexo" at bounding box center [160, 168] width 22 height 7
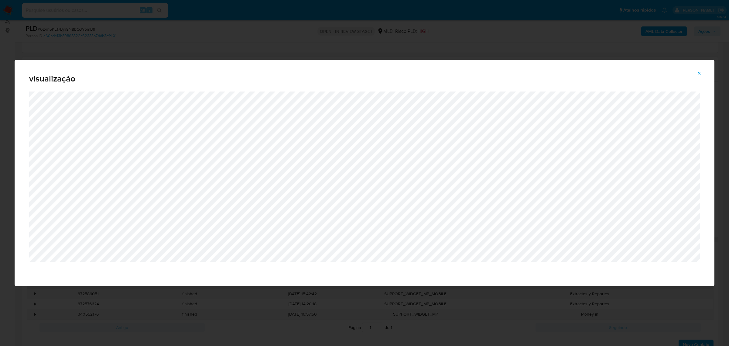
click at [700, 72] on icon "Attachment preview" at bounding box center [699, 73] width 5 height 5
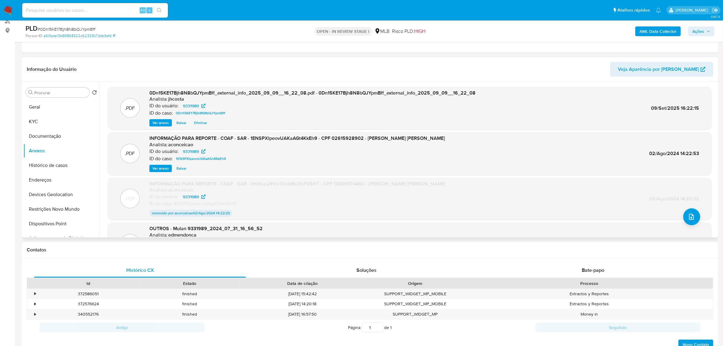
click at [710, 30] on button "Ações" at bounding box center [701, 31] width 26 height 10
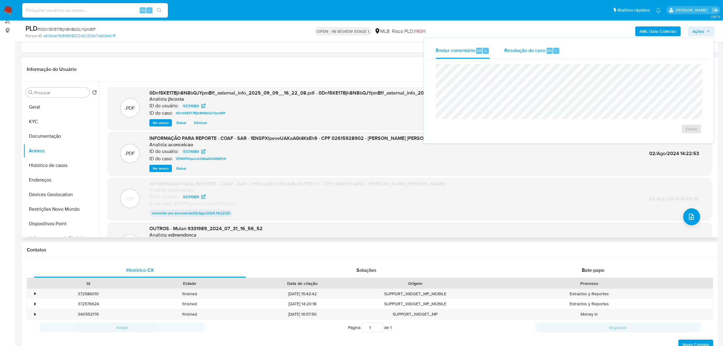
click at [540, 49] on span "Resolução do caso" at bounding box center [524, 50] width 41 height 7
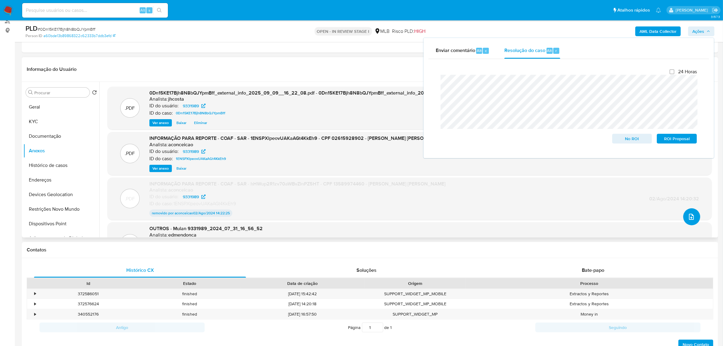
click at [688, 211] on button "upload-file" at bounding box center [691, 216] width 17 height 17
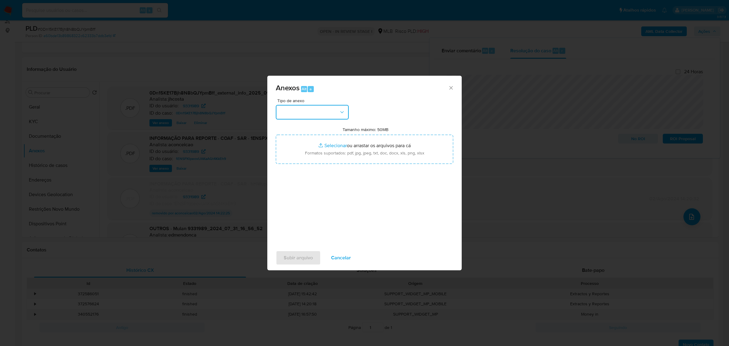
click at [302, 106] on button "button" at bounding box center [312, 112] width 73 height 15
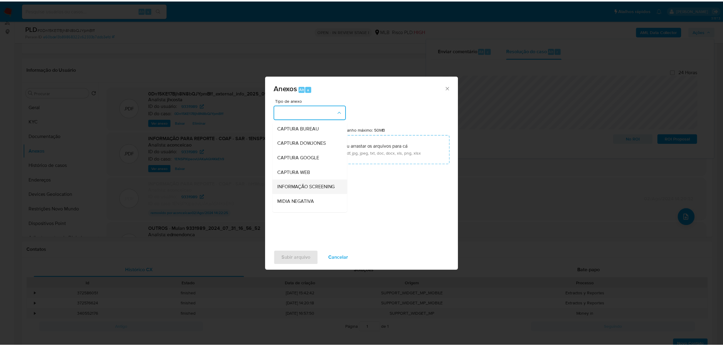
scroll to position [38, 0]
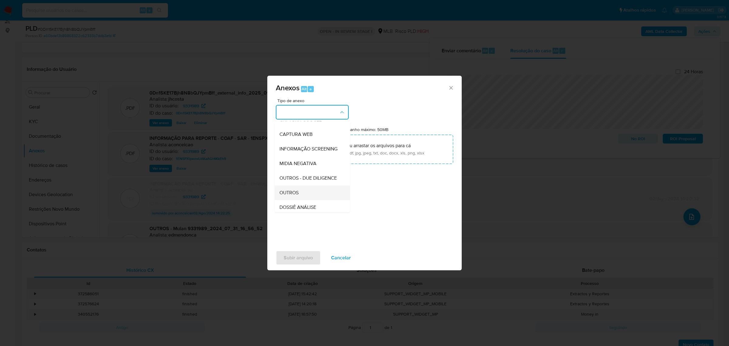
click at [310, 199] on div "OUTROS" at bounding box center [310, 192] width 62 height 15
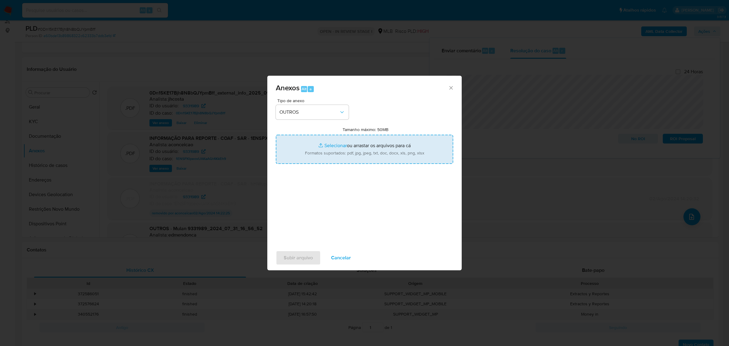
click at [368, 140] on input "Tamanho máximo: 50MB Selecionar arquivos" at bounding box center [364, 149] width 177 height 29
type input "C:\fakepath\Mulan 9331989_2025_09_08_11_46_09.xlsx"
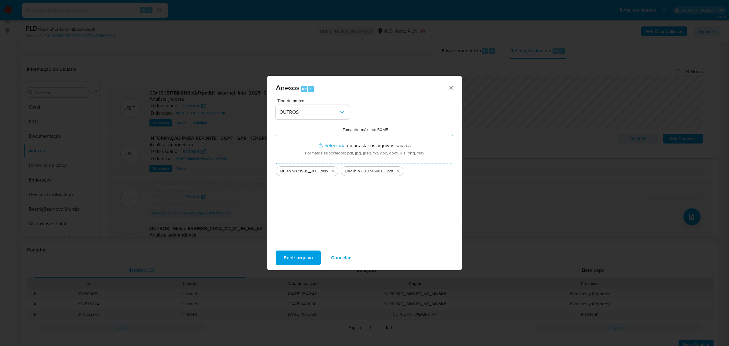
click at [301, 254] on span "Subir arquivo" at bounding box center [298, 257] width 29 height 13
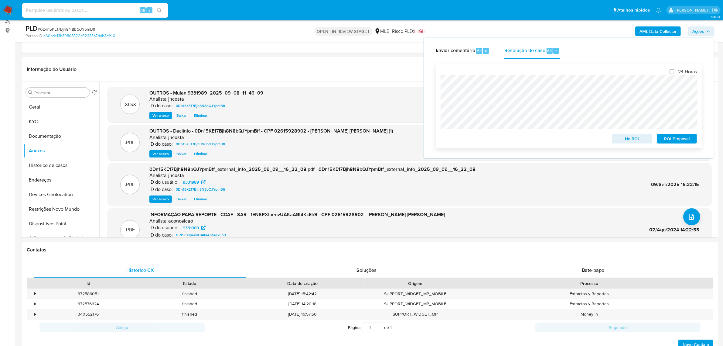
click at [638, 140] on span "No ROI" at bounding box center [632, 138] width 32 height 9
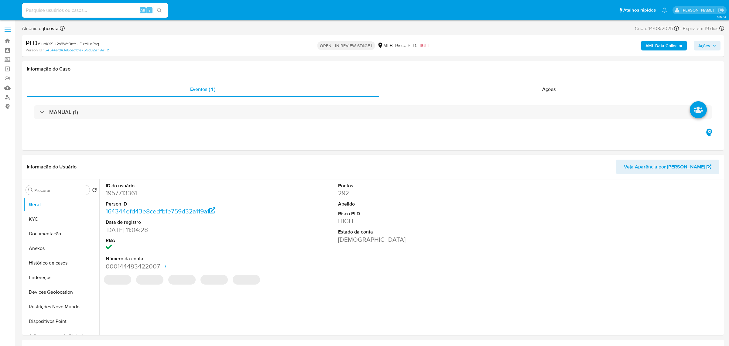
select select "10"
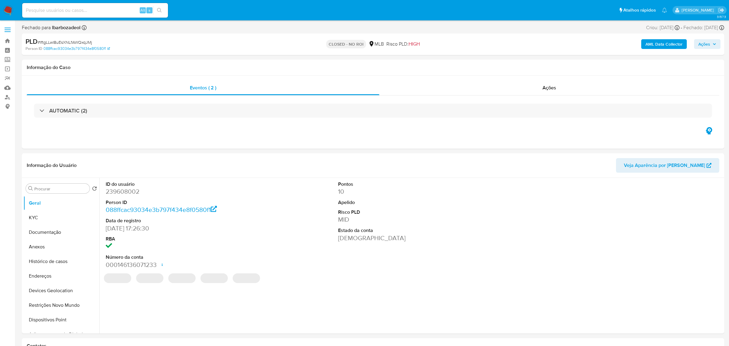
select select "10"
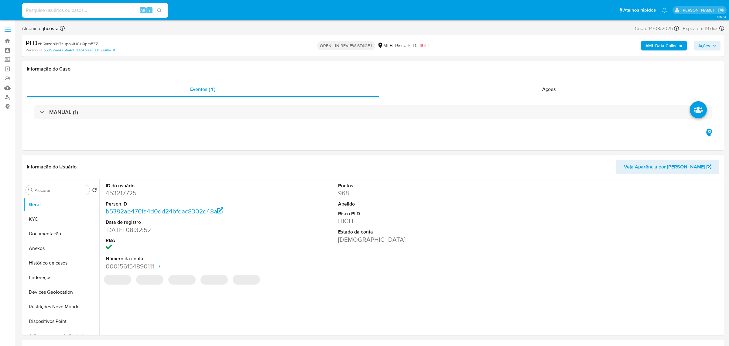
select select "10"
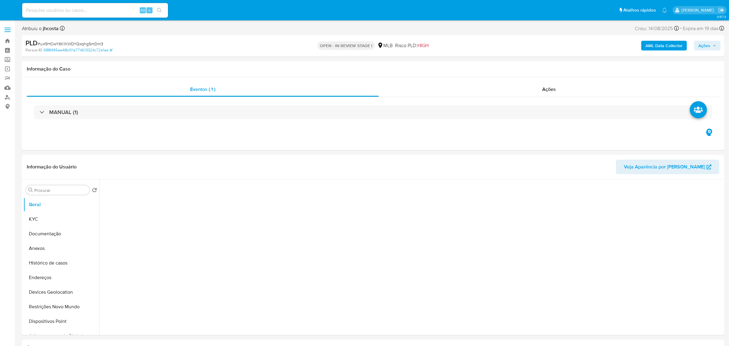
select select "10"
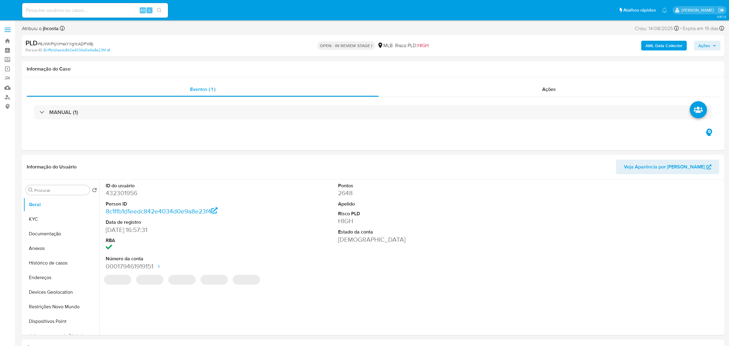
select select "10"
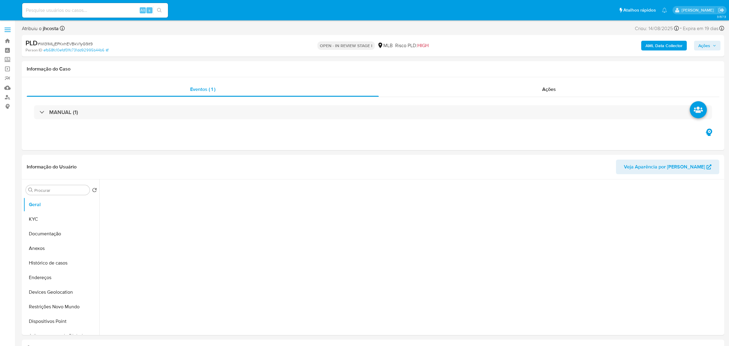
select select "10"
